Goal: Complete application form

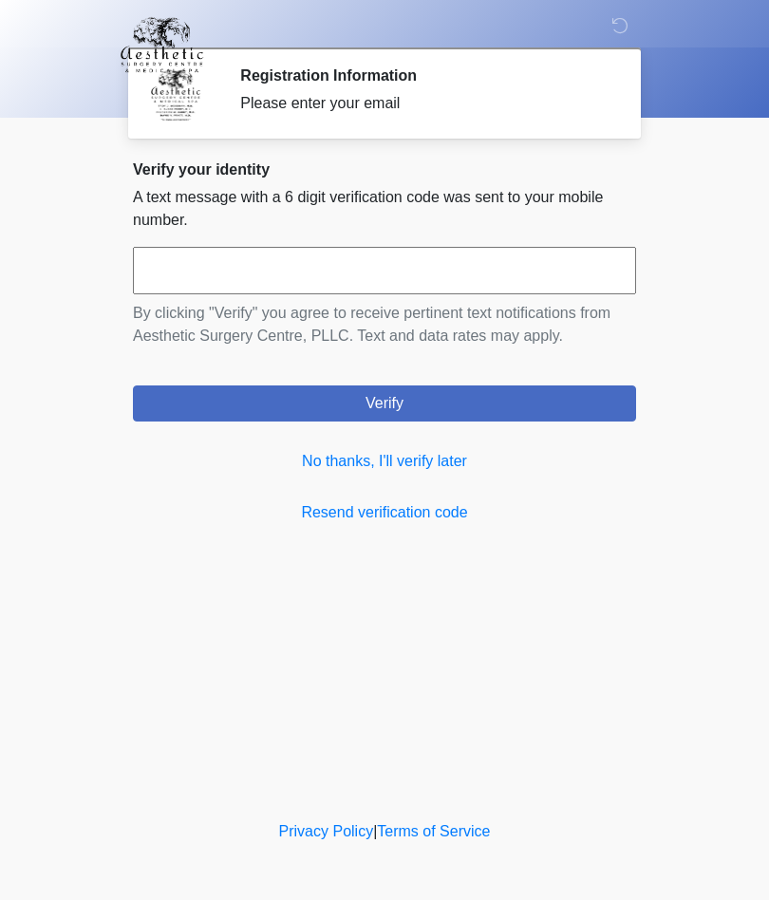
scroll to position [1, 0]
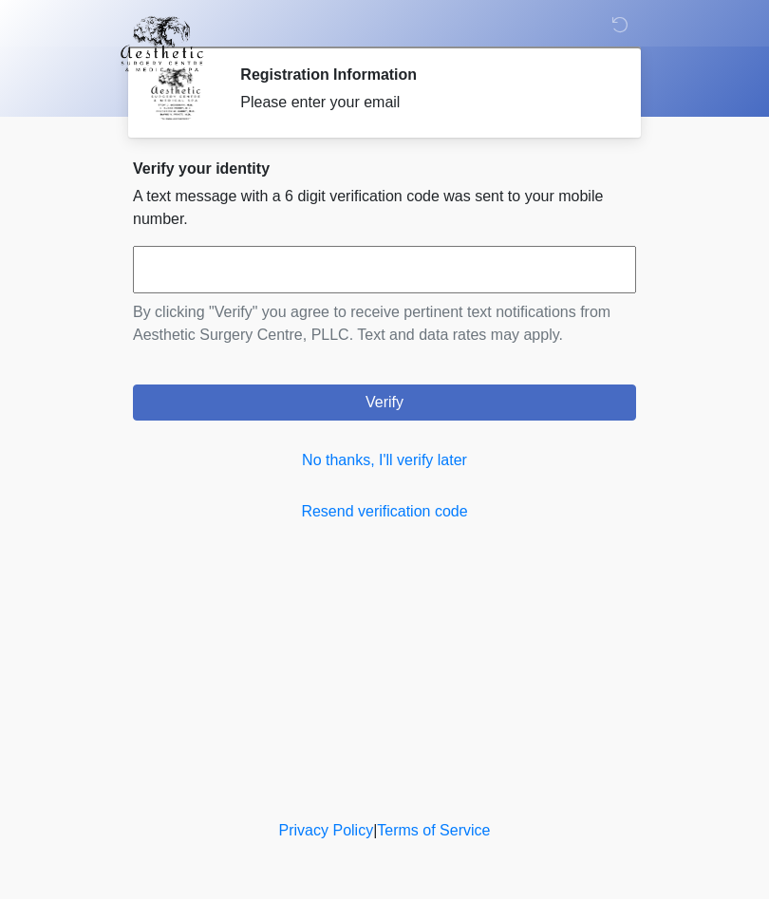
click at [431, 462] on link "No thanks, I'll verify later" at bounding box center [384, 461] width 503 height 23
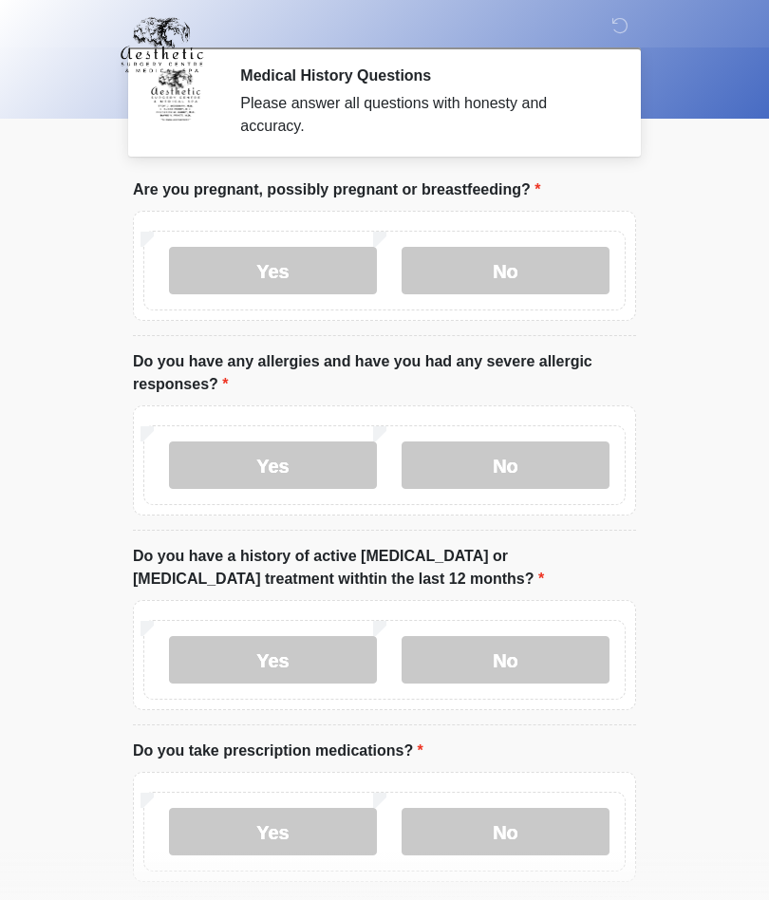
click at [513, 263] on label "No" at bounding box center [506, 270] width 208 height 47
click at [504, 286] on label "No" at bounding box center [506, 270] width 208 height 47
click at [508, 469] on label "No" at bounding box center [506, 464] width 208 height 47
click at [517, 675] on label "No" at bounding box center [506, 659] width 208 height 47
click at [283, 831] on label "Yes" at bounding box center [273, 831] width 208 height 47
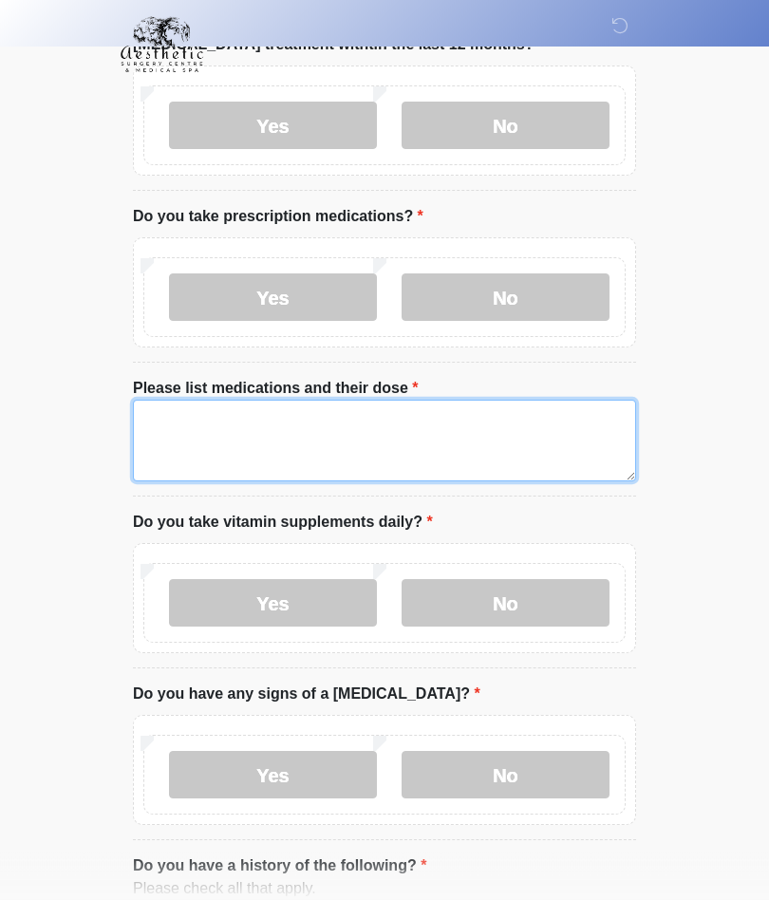
click at [183, 438] on textarea "Please list medications and their dose" at bounding box center [384, 442] width 503 height 82
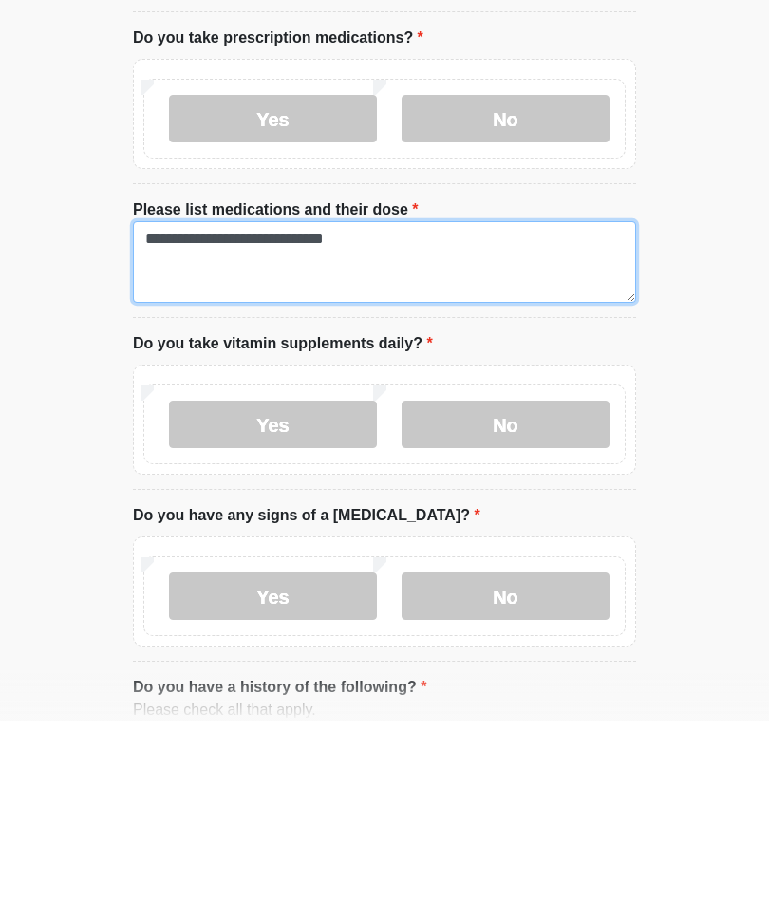
type textarea "**********"
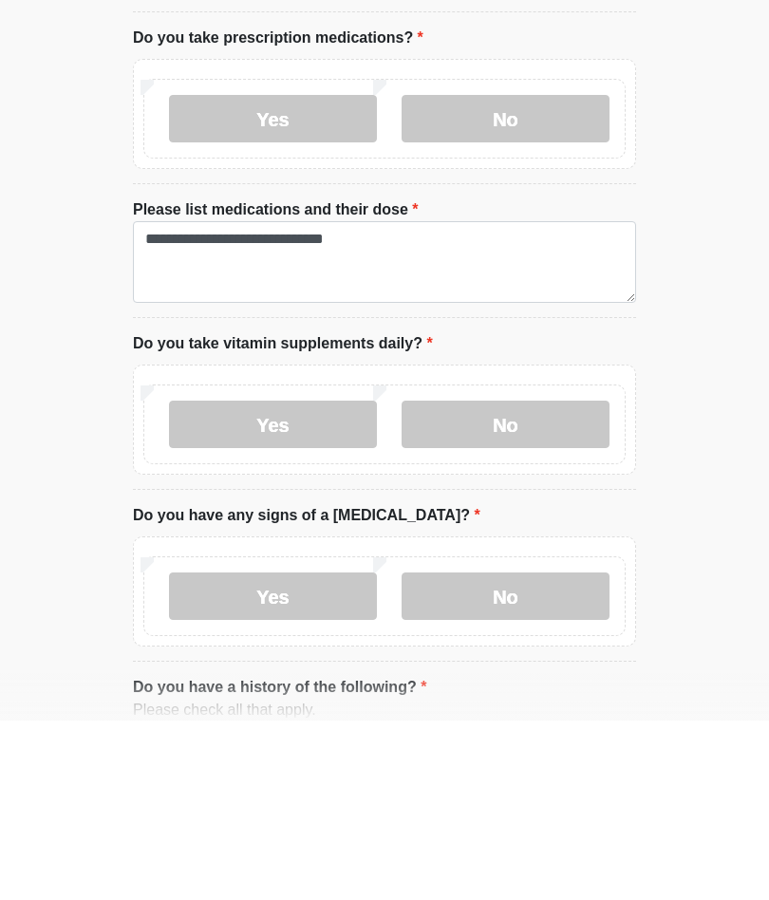
click at [319, 580] on label "Yes" at bounding box center [273, 603] width 208 height 47
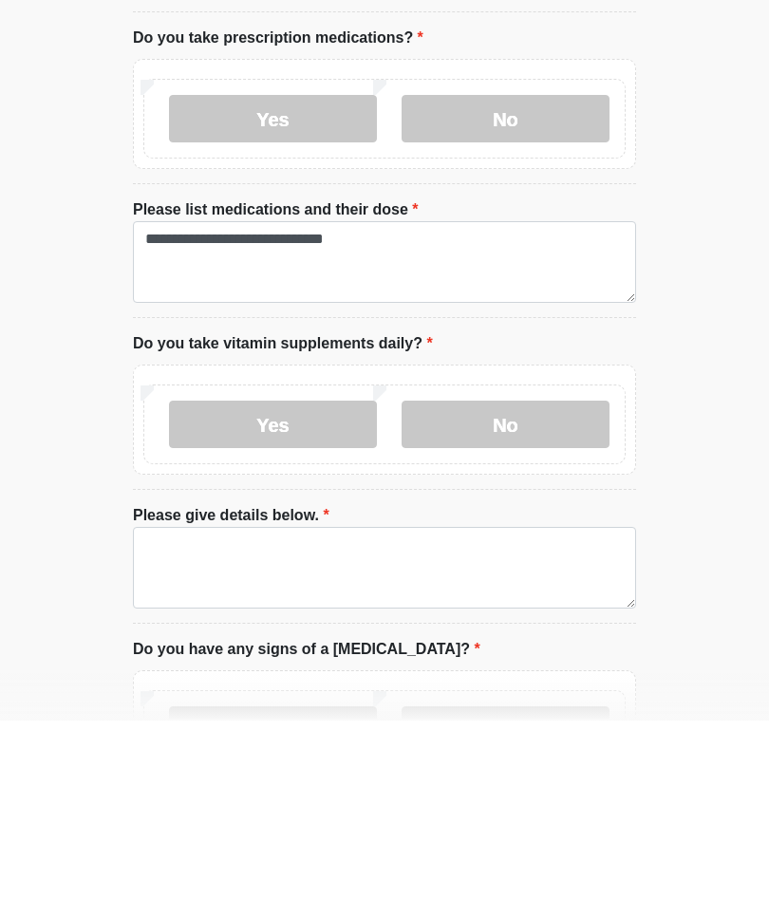
scroll to position [714, 0]
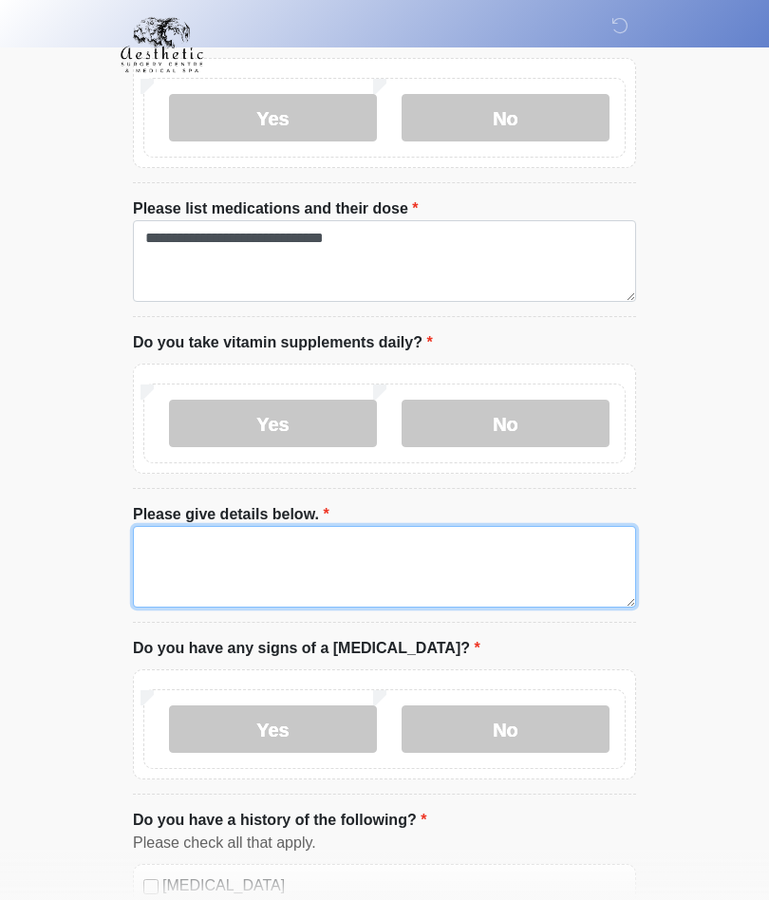
click at [182, 548] on textarea "Please give details below." at bounding box center [384, 567] width 503 height 82
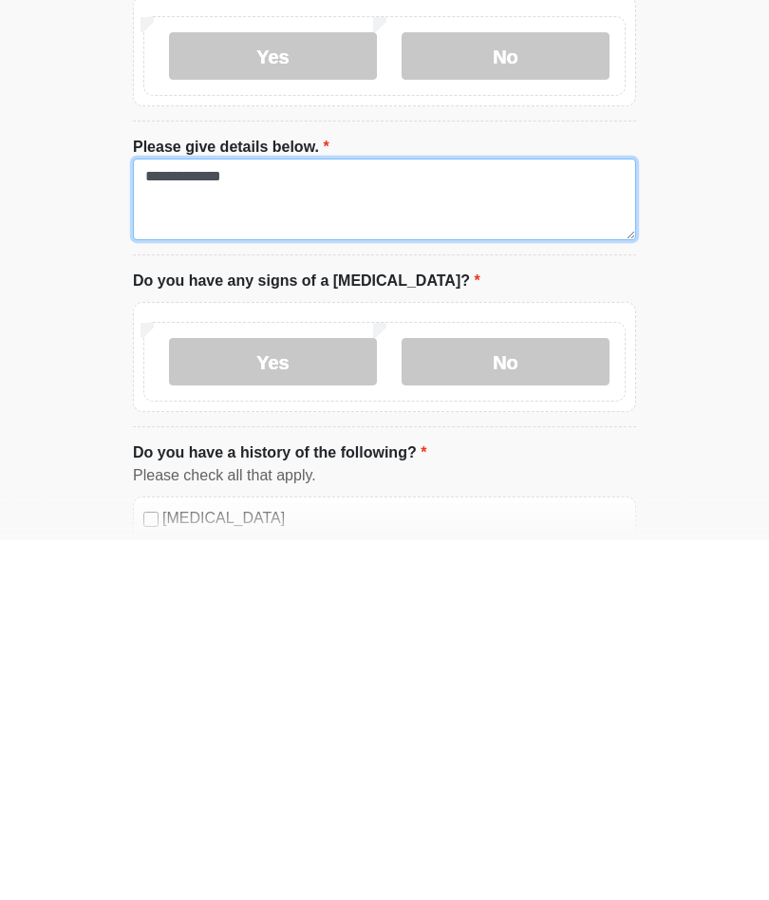
scroll to position [749, 0]
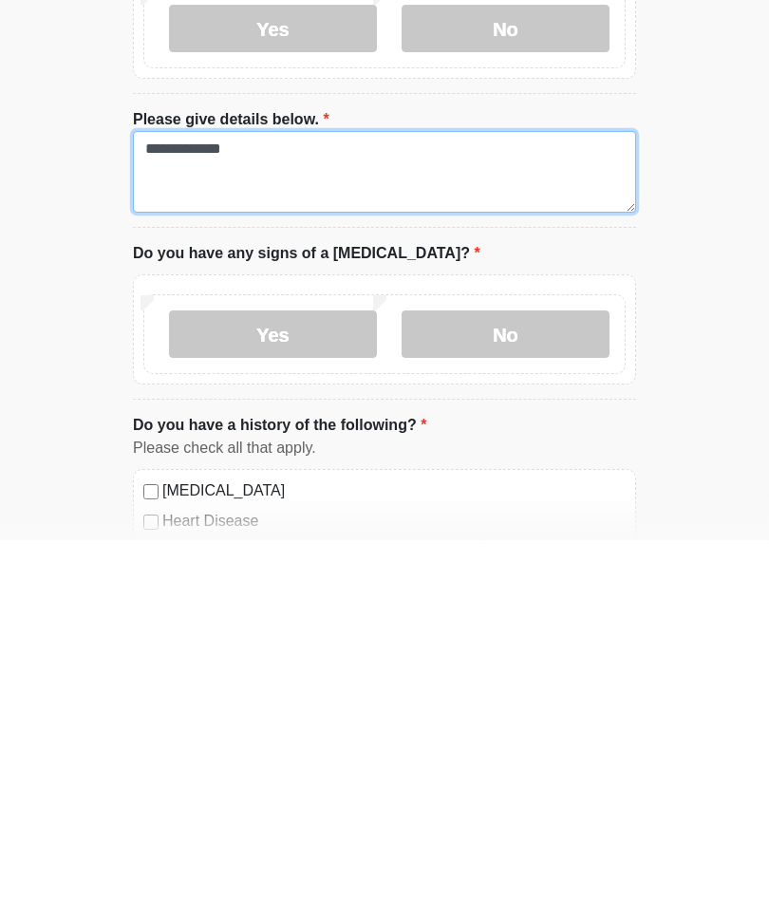
type textarea "**********"
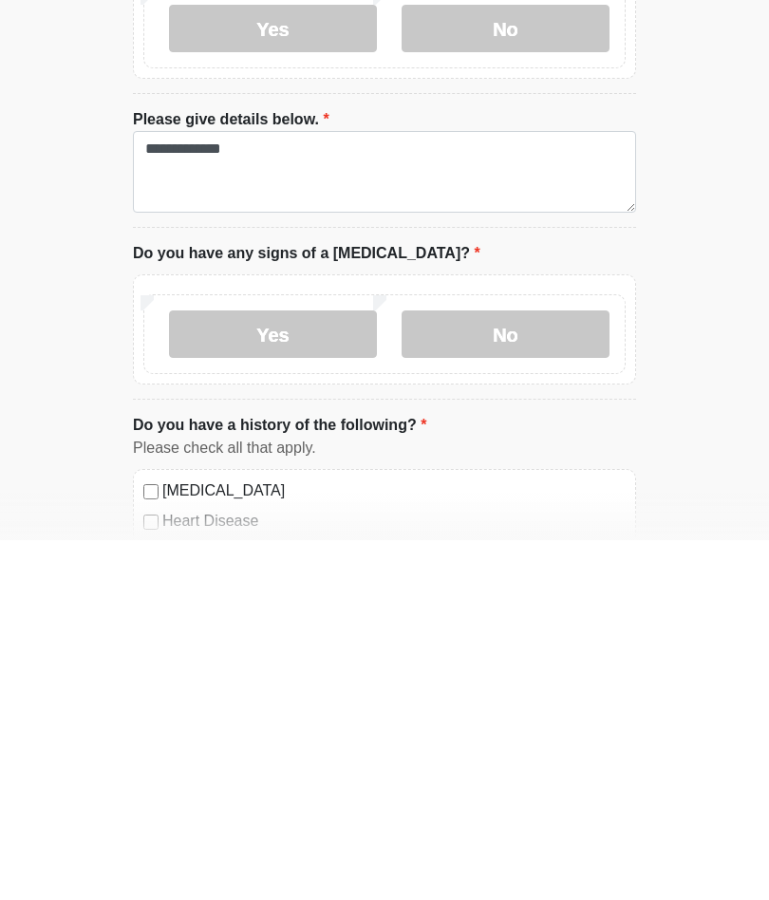
click at [531, 670] on label "No" at bounding box center [506, 693] width 208 height 47
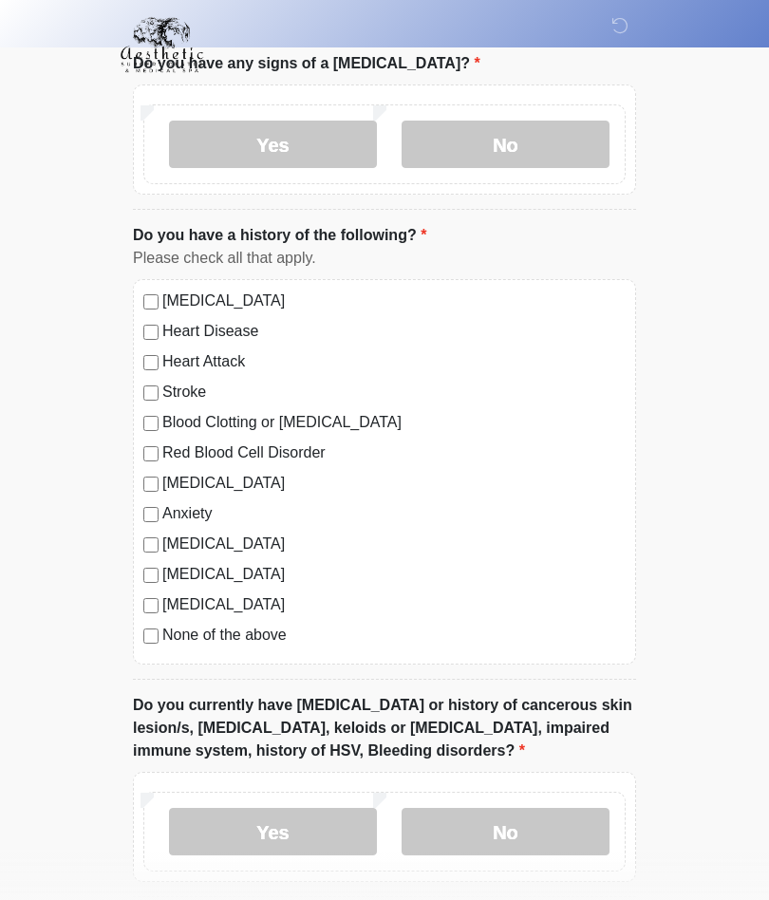
scroll to position [1345, 0]
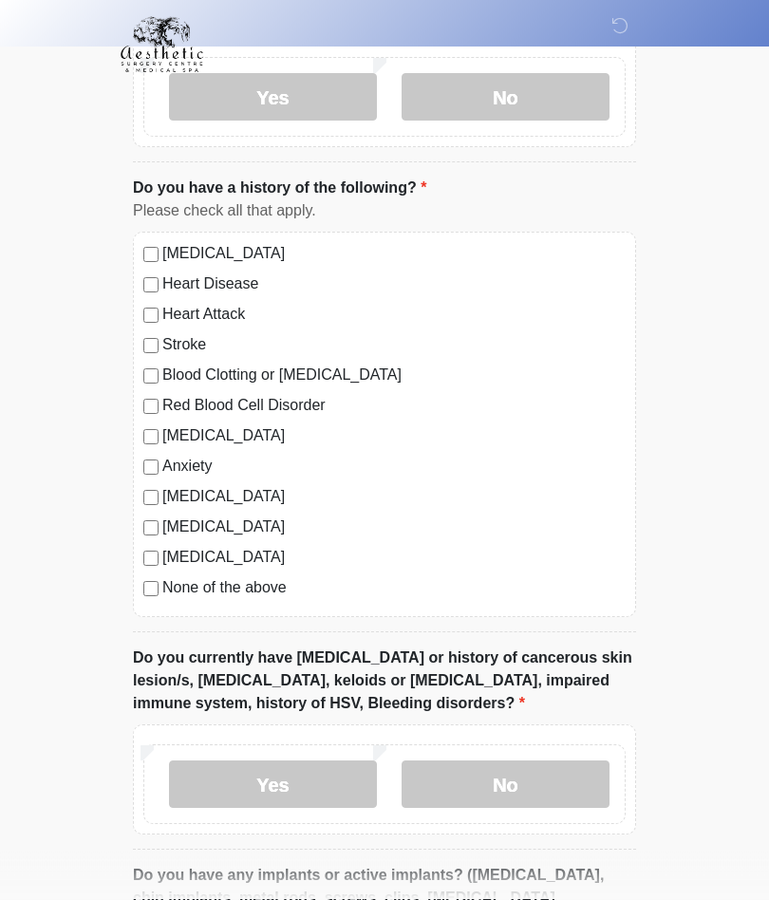
click at [514, 780] on label "No" at bounding box center [506, 784] width 208 height 47
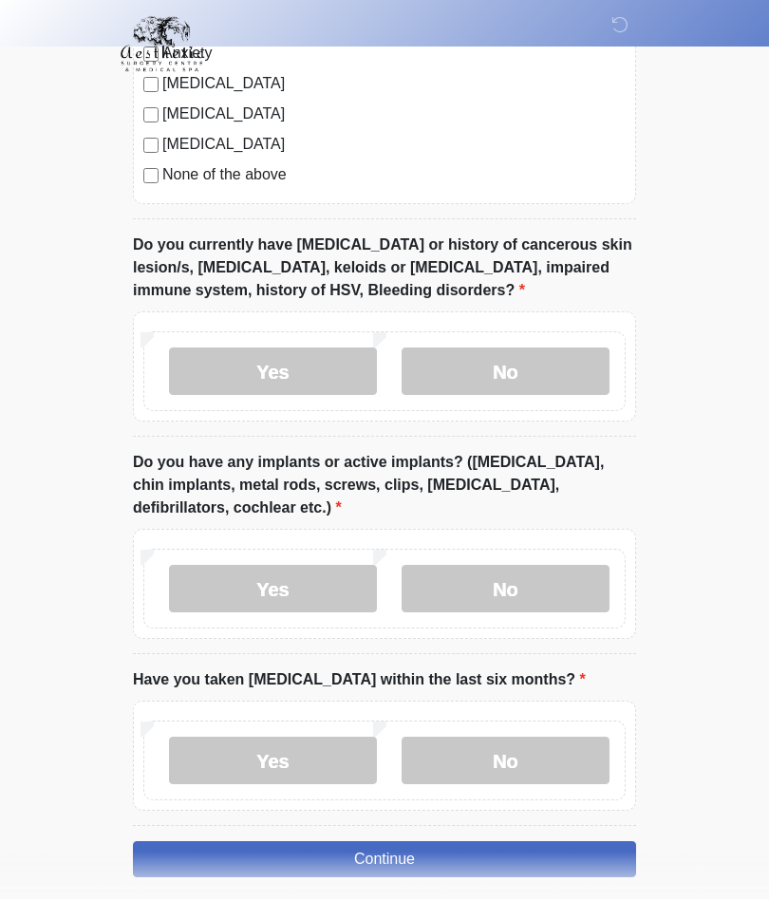
scroll to position [1750, 0]
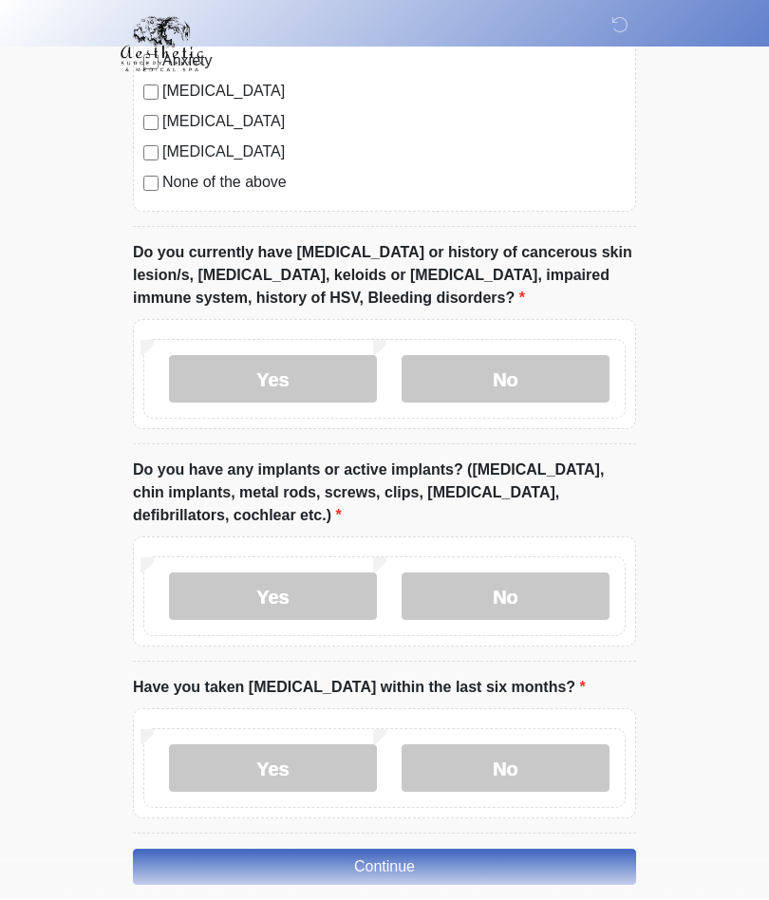
click at [519, 596] on label "No" at bounding box center [506, 596] width 208 height 47
click at [504, 761] on label "No" at bounding box center [506, 768] width 208 height 47
click at [402, 856] on button "Continue" at bounding box center [384, 868] width 503 height 36
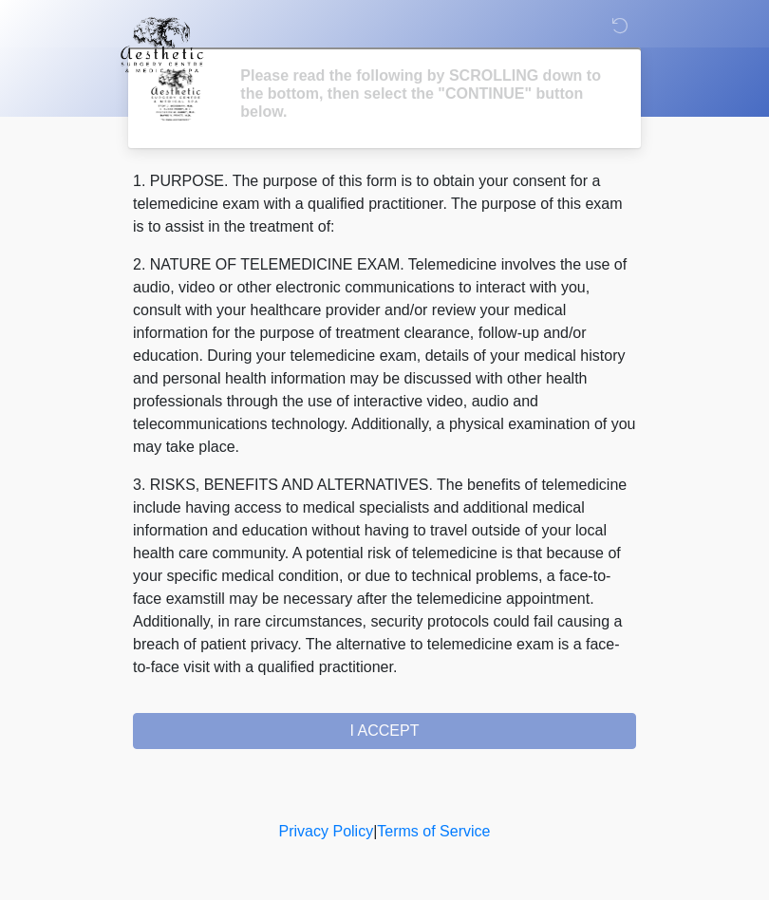
scroll to position [0, 0]
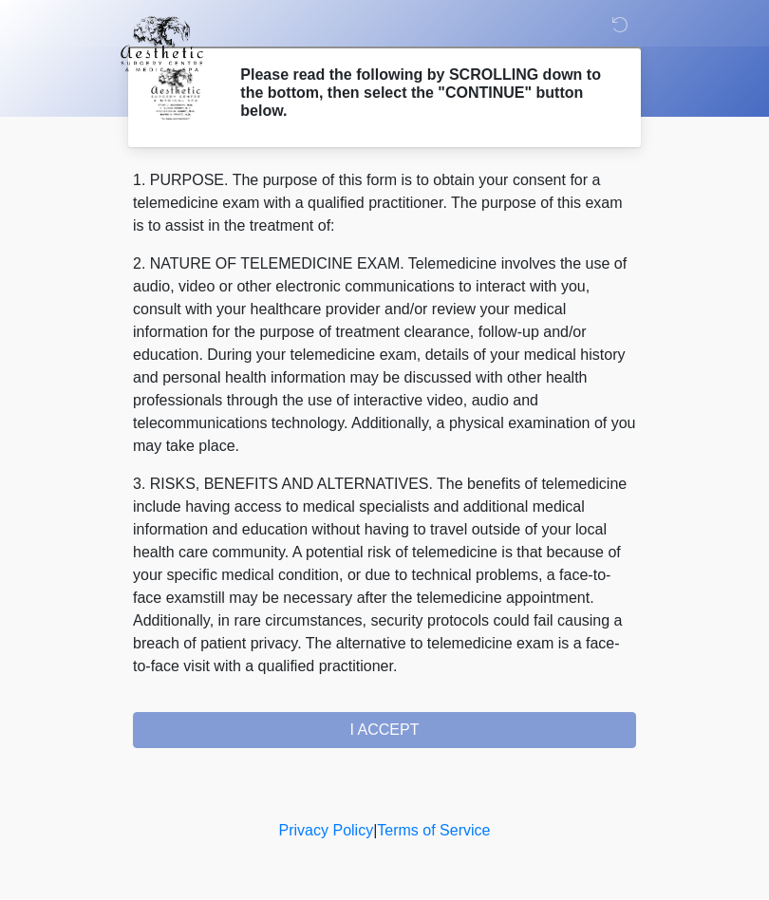
click at [405, 728] on div "1. PURPOSE. The purpose of this form is to obtain your consent for a telemedici…" at bounding box center [384, 459] width 503 height 579
click at [395, 725] on div "1. PURPOSE. The purpose of this form is to obtain your consent for a telemedici…" at bounding box center [384, 459] width 503 height 579
click at [385, 739] on div "1. PURPOSE. The purpose of this form is to obtain your consent for a telemedici…" at bounding box center [384, 459] width 503 height 579
click at [440, 740] on div "1. PURPOSE. The purpose of this form is to obtain your consent for a telemedici…" at bounding box center [384, 459] width 503 height 579
click at [427, 713] on div "1. PURPOSE. The purpose of this form is to obtain your consent for a telemedici…" at bounding box center [384, 459] width 503 height 579
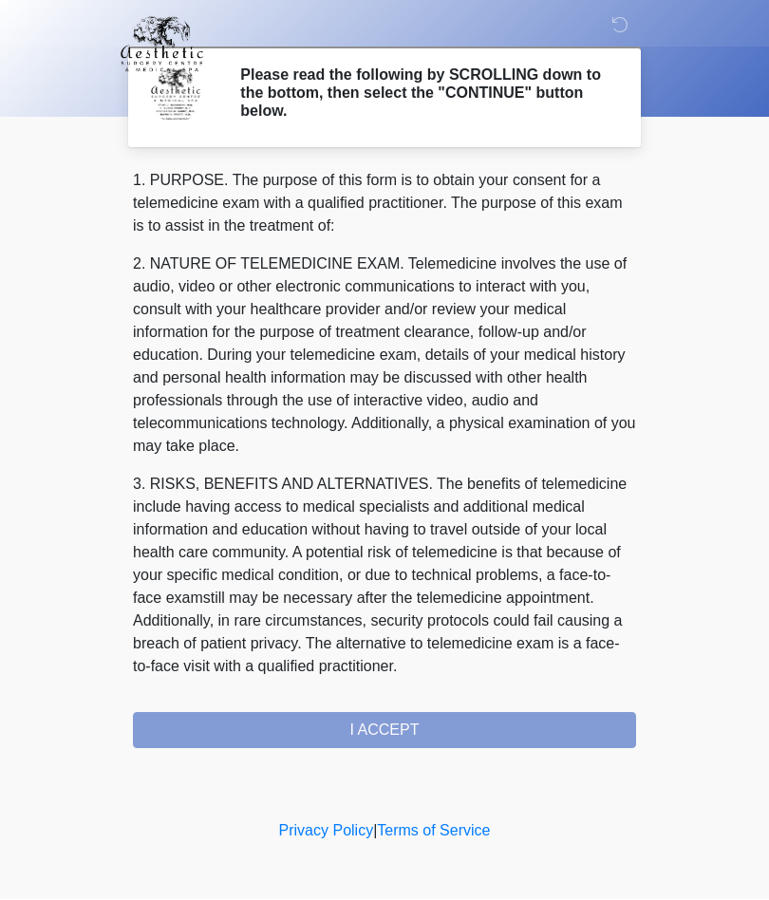
click at [471, 733] on div "1. PURPOSE. The purpose of this form is to obtain your consent for a telemedici…" at bounding box center [384, 459] width 503 height 579
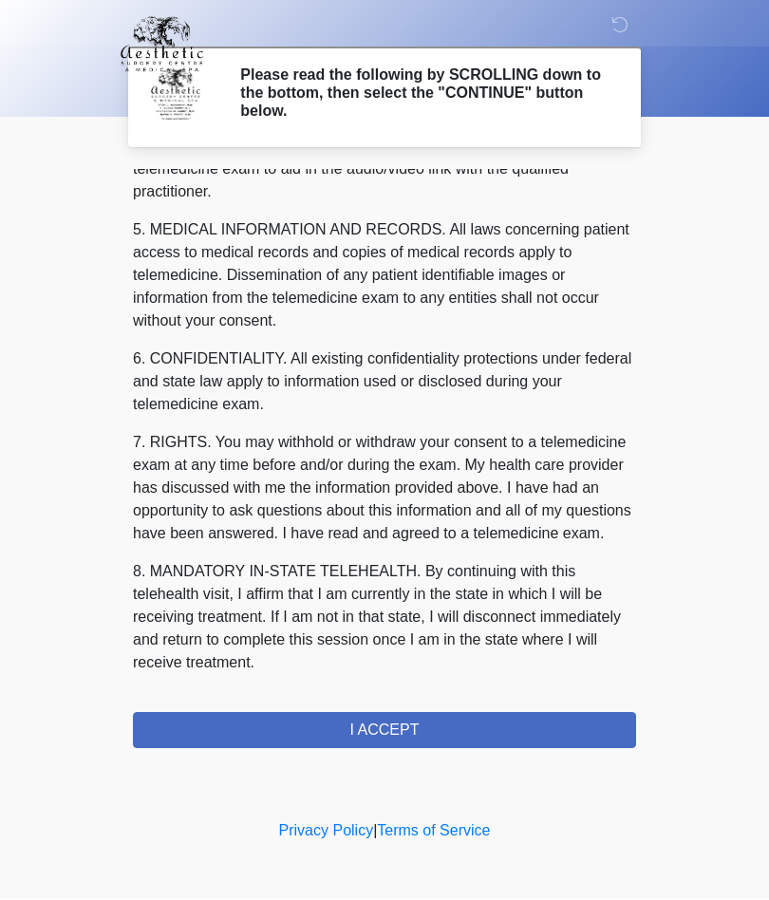
scroll to position [604, 0]
click at [403, 723] on button "I ACCEPT" at bounding box center [384, 731] width 503 height 36
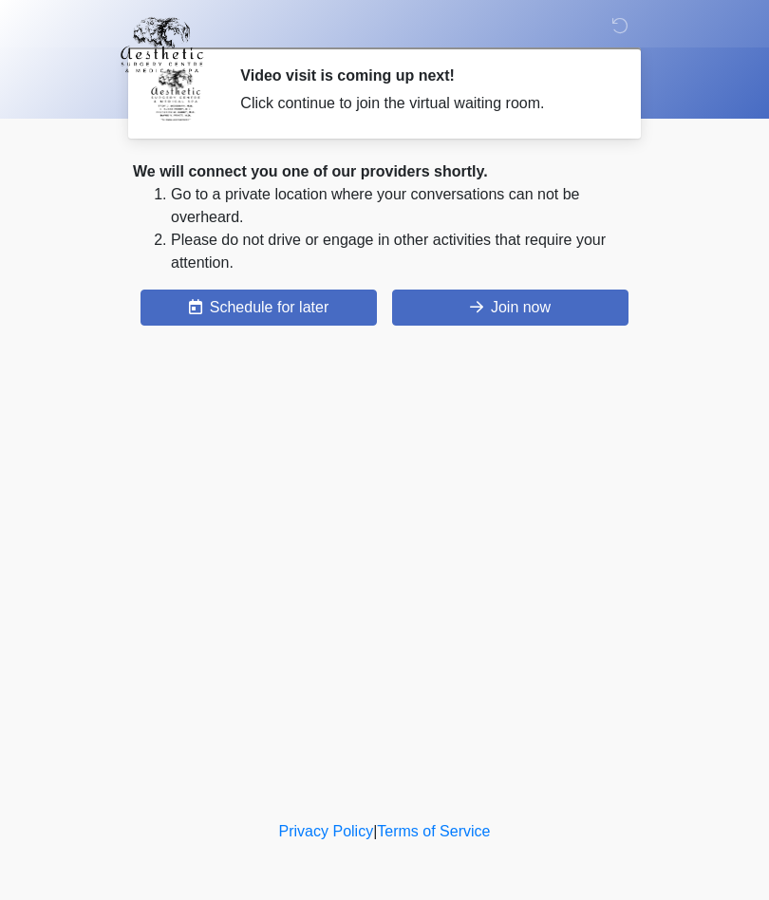
click at [536, 311] on button "Join now" at bounding box center [510, 308] width 236 height 36
